Goal: Find specific page/section: Find specific page/section

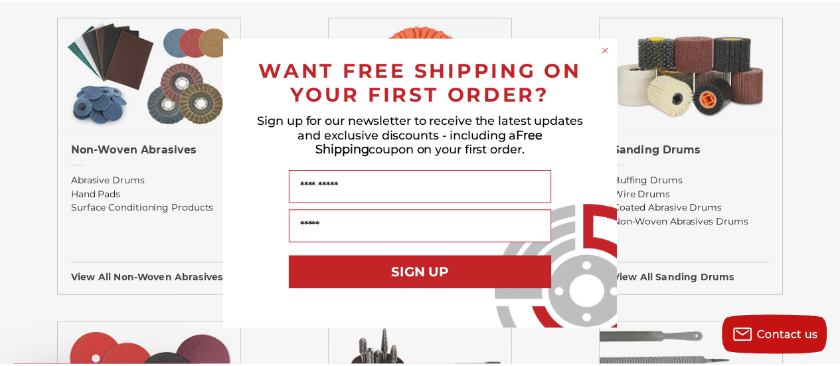
scroll to position [1129, 0]
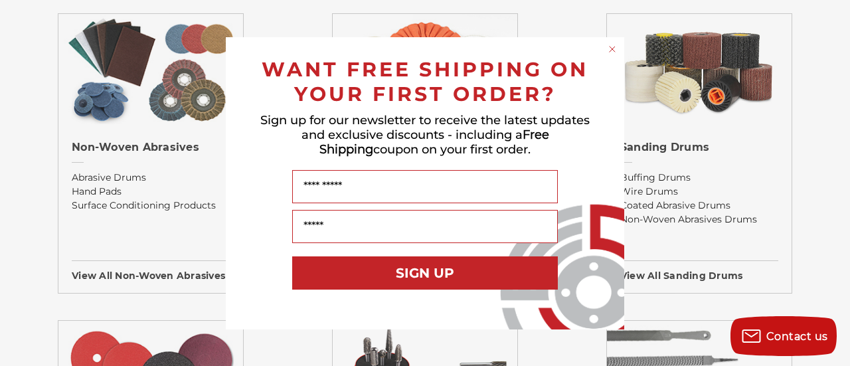
click at [614, 51] on circle "Close dialog" at bounding box center [612, 49] width 13 height 13
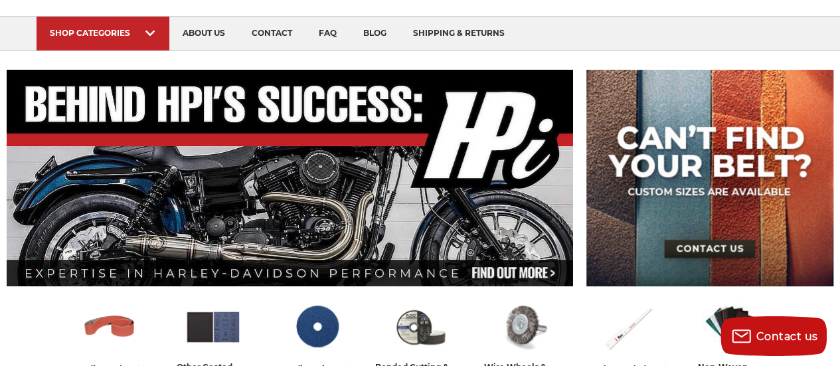
scroll to position [0, 0]
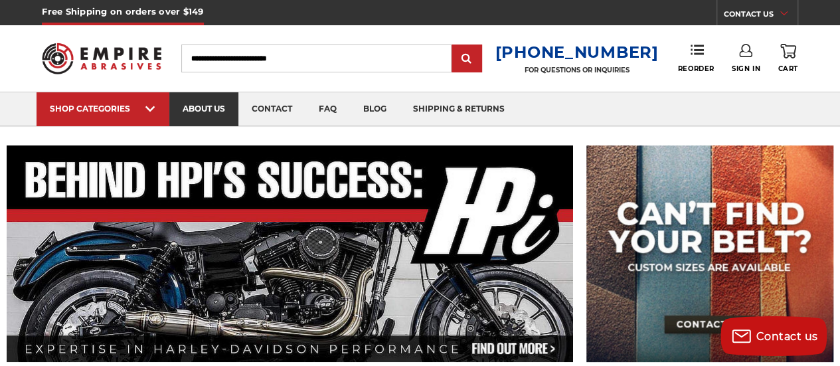
click at [211, 106] on link "about us" at bounding box center [203, 109] width 69 height 34
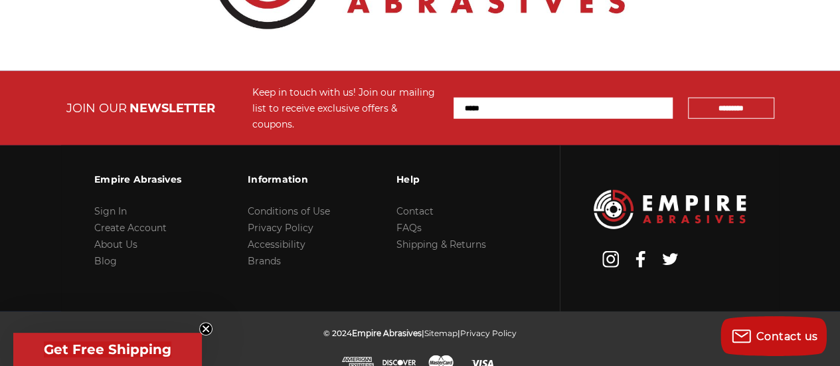
scroll to position [1729, 0]
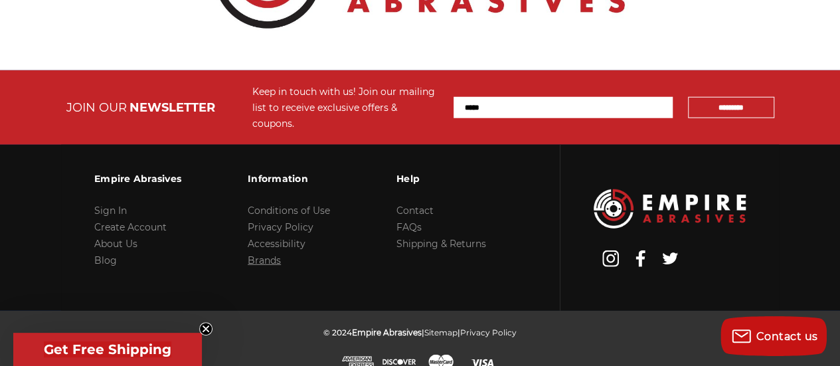
click at [260, 254] on link "Brands" at bounding box center [264, 260] width 33 height 12
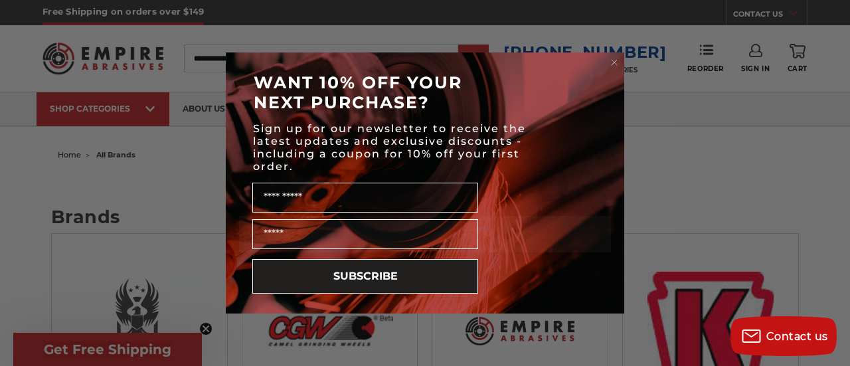
click at [612, 62] on circle "Close dialog" at bounding box center [614, 62] width 13 height 13
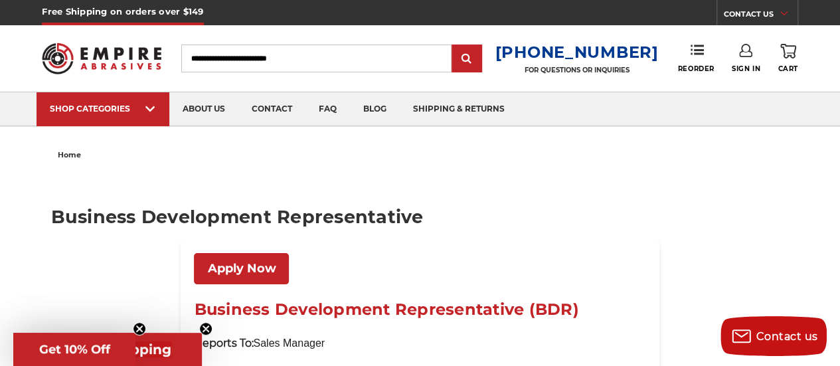
scroll to position [133, 0]
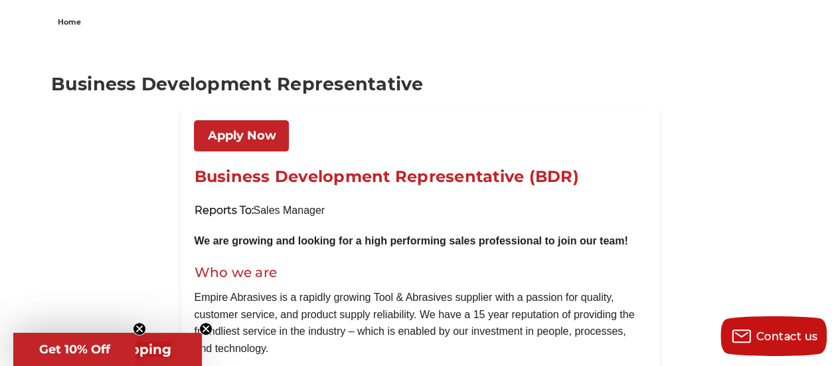
click at [274, 144] on link "Apply Now" at bounding box center [241, 135] width 95 height 31
